Goal: Task Accomplishment & Management: Use online tool/utility

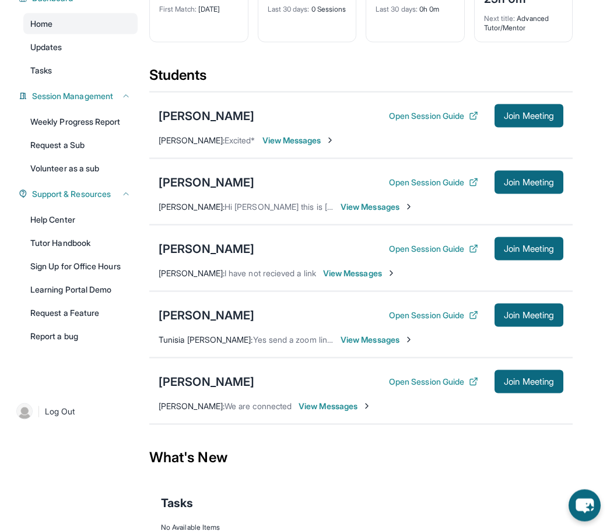
scroll to position [117, 0]
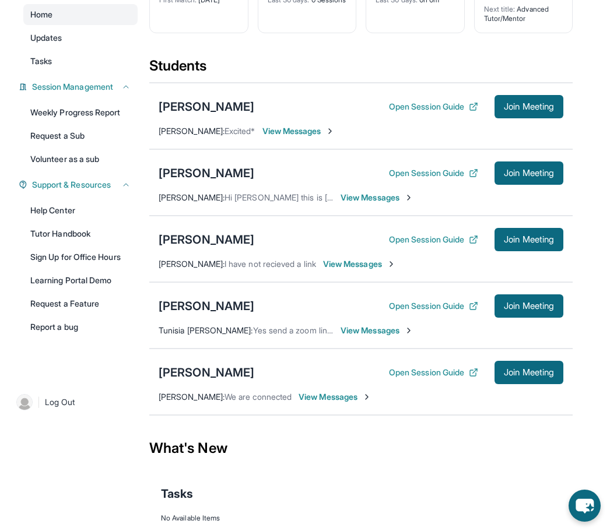
click at [513, 376] on span "Join Meeting" at bounding box center [528, 372] width 50 height 7
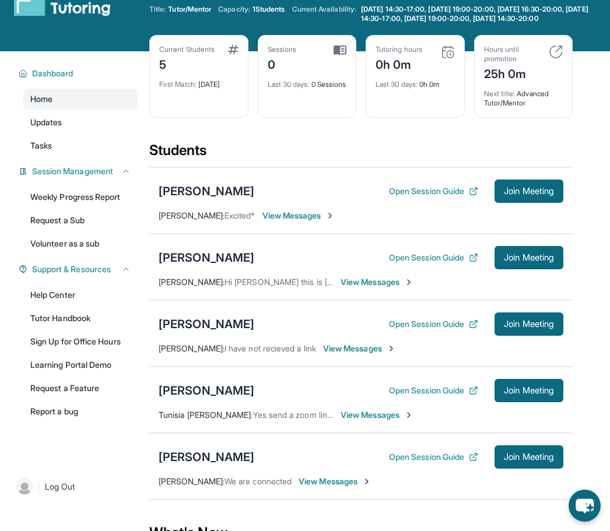
scroll to position [89, 0]
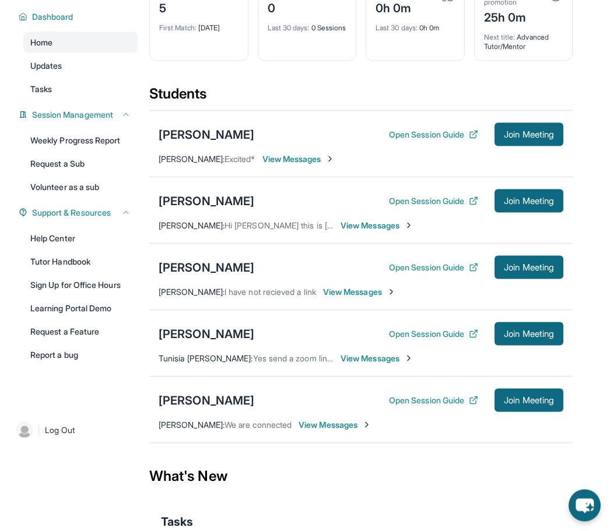
click at [507, 404] on span "Join Meeting" at bounding box center [528, 400] width 50 height 7
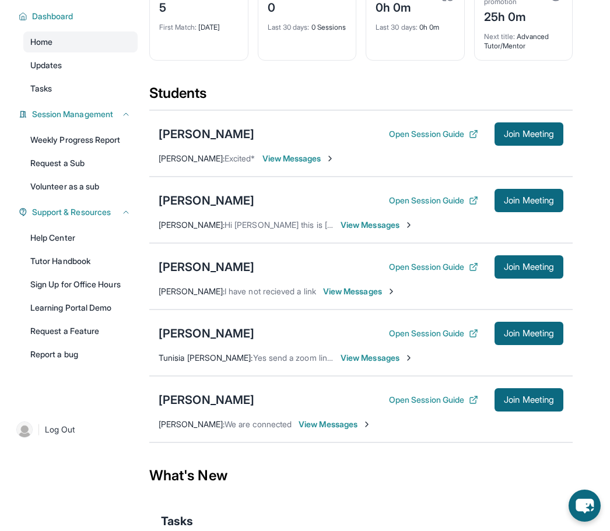
click at [586, 513] on icon "chat-button" at bounding box center [584, 506] width 18 height 15
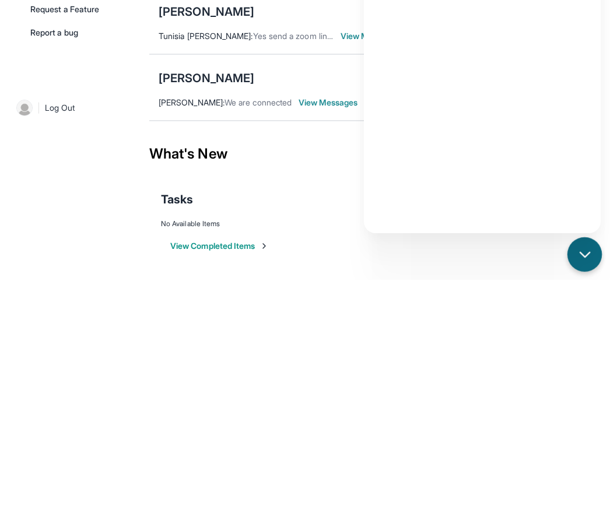
scroll to position [131, 0]
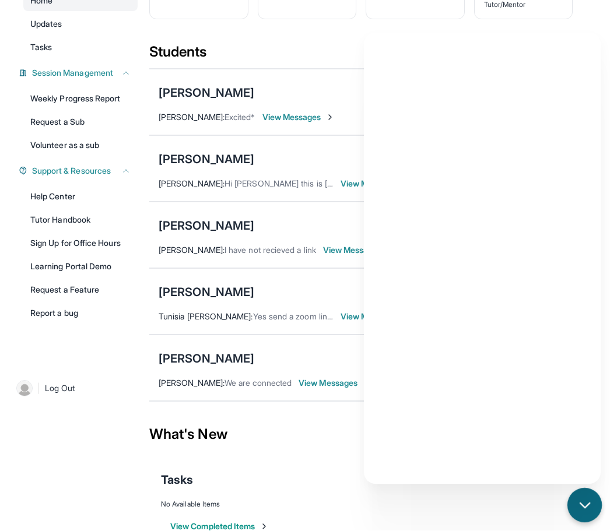
click at [580, 513] on icon "chat-button" at bounding box center [584, 505] width 15 height 15
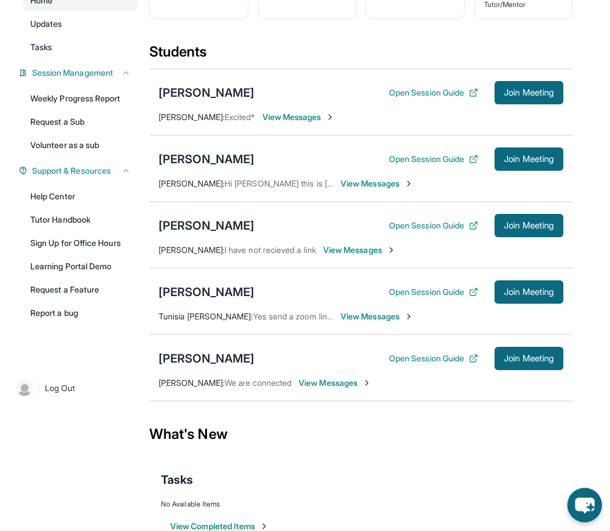
click at [176, 360] on div "[PERSON_NAME]" at bounding box center [206, 359] width 96 height 16
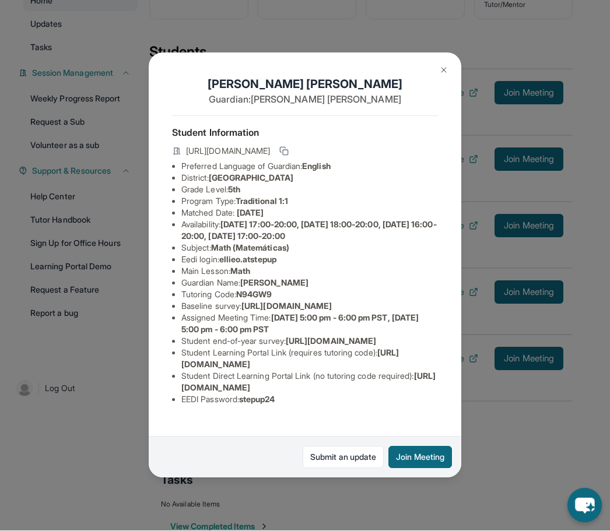
click at [414, 468] on button "Join Meeting" at bounding box center [420, 457] width 64 height 22
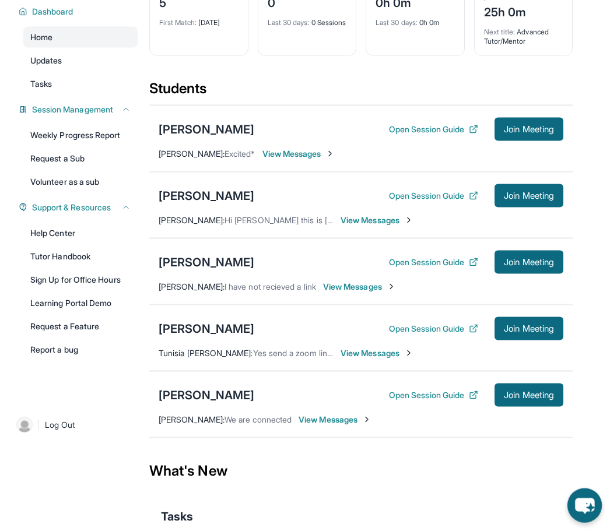
scroll to position [94, 0]
click at [337, 424] on span "View Messages" at bounding box center [334, 420] width 73 height 12
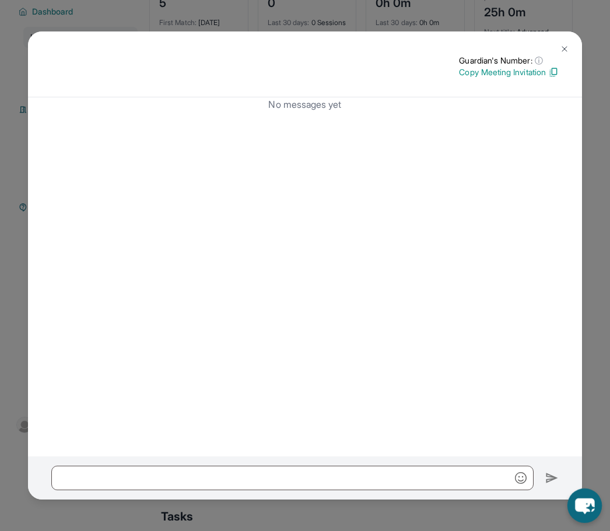
click at [487, 77] on p "Copy Meeting Invitation" at bounding box center [509, 72] width 100 height 12
click at [561, 54] on img at bounding box center [563, 48] width 9 height 9
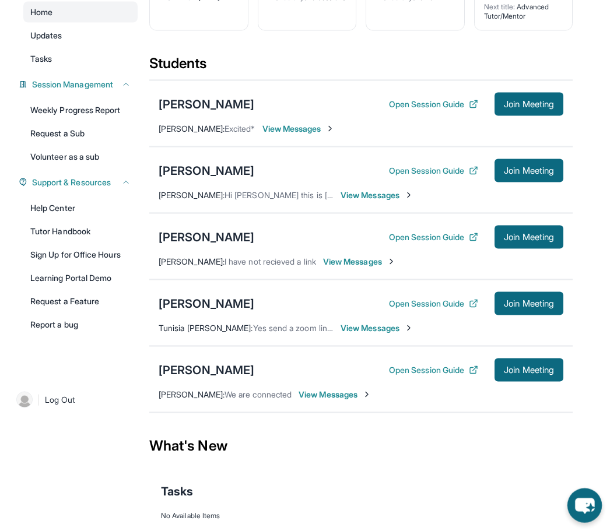
scroll to position [131, 0]
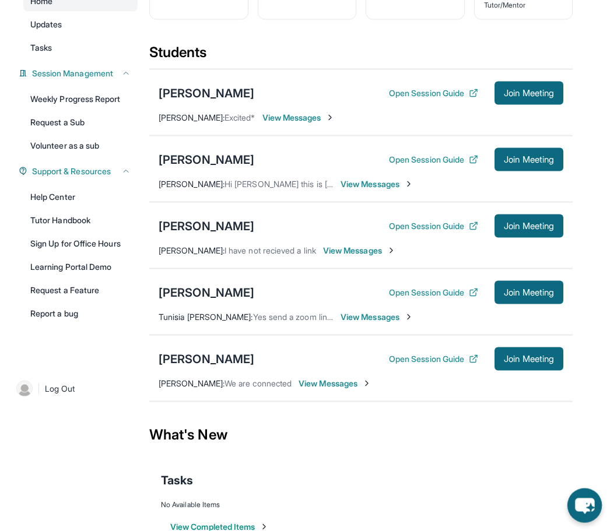
click at [522, 361] on button "Join Meeting" at bounding box center [528, 358] width 69 height 23
click at [529, 371] on button "Join Meeting" at bounding box center [528, 358] width 69 height 23
click at [462, 363] on button "Open Session Guide" at bounding box center [433, 359] width 89 height 12
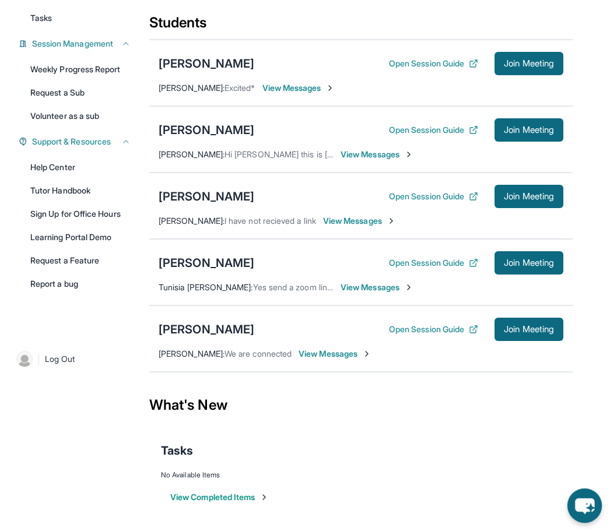
click at [512, 330] on span "Join Meeting" at bounding box center [528, 329] width 50 height 7
click at [154, 399] on div "What's New" at bounding box center [360, 404] width 423 height 51
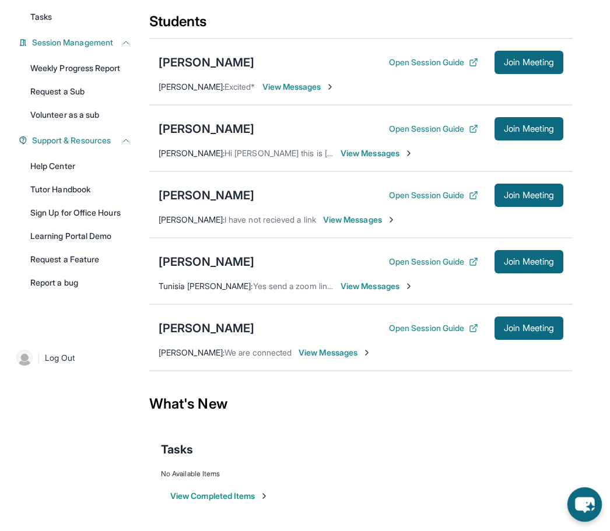
click at [471, 403] on div "What's New" at bounding box center [360, 404] width 423 height 51
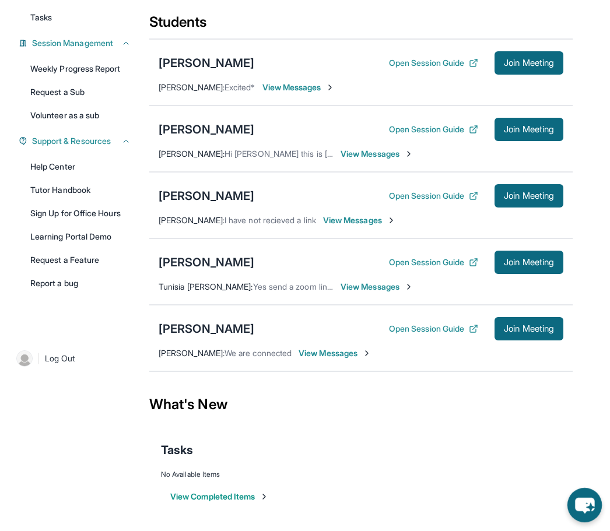
click at [578, 387] on main "Current Students 5 First Match : [DATE] Sessions 0 Last 30 days : 0 Sessions Tu…" at bounding box center [379, 227] width 460 height 607
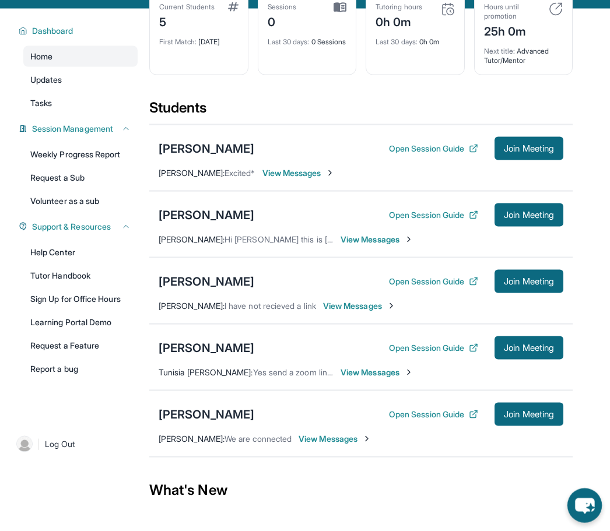
scroll to position [76, 0]
click at [517, 417] on span "Join Meeting" at bounding box center [528, 413] width 50 height 7
click at [513, 417] on span "Join Meeting" at bounding box center [528, 413] width 50 height 7
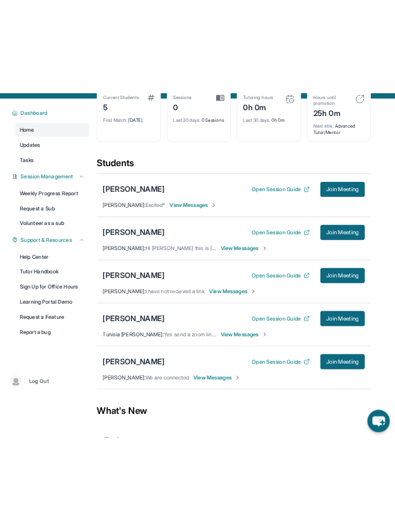
scroll to position [0, 0]
